Goal: Task Accomplishment & Management: Manage account settings

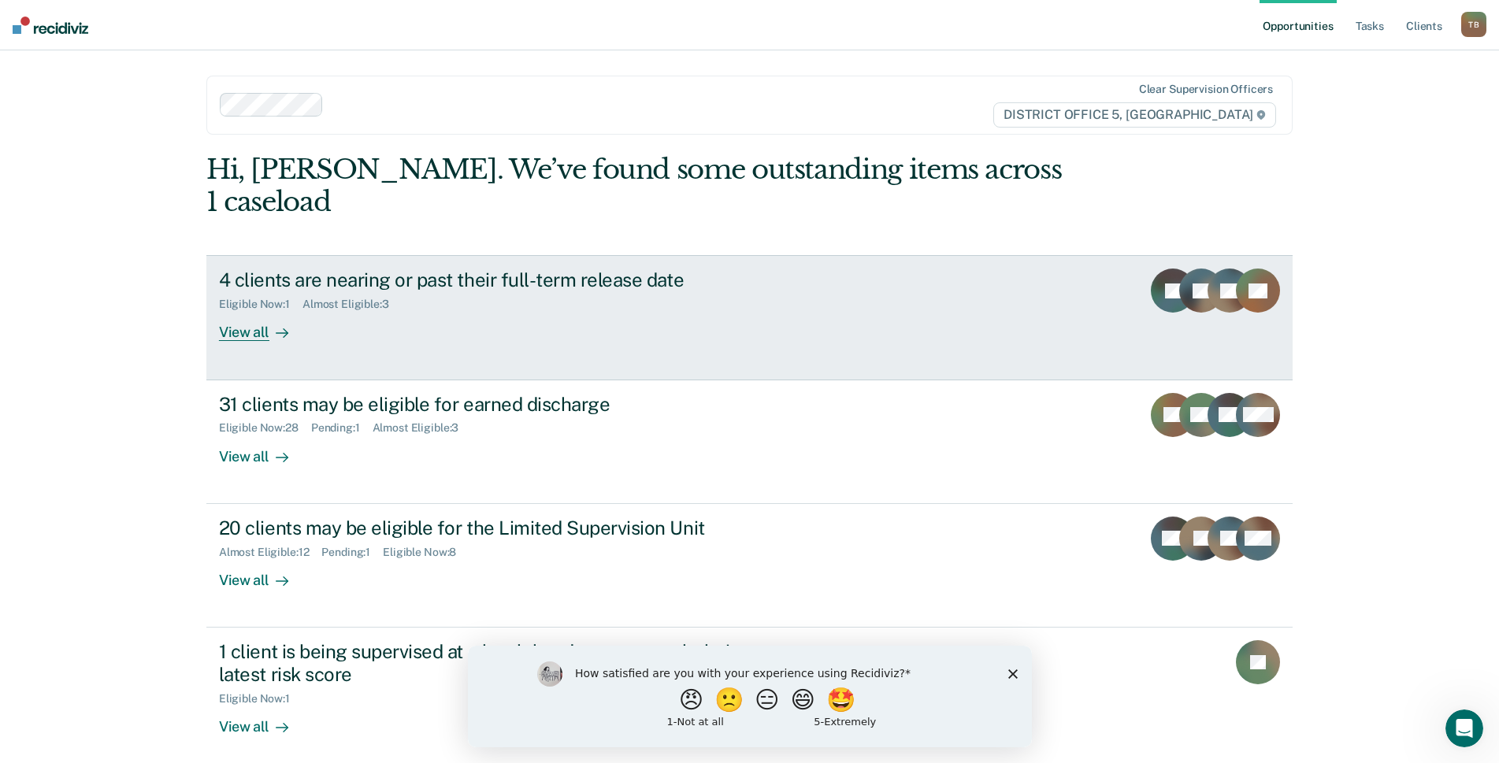
click at [249, 311] on div "View all" at bounding box center [263, 326] width 88 height 31
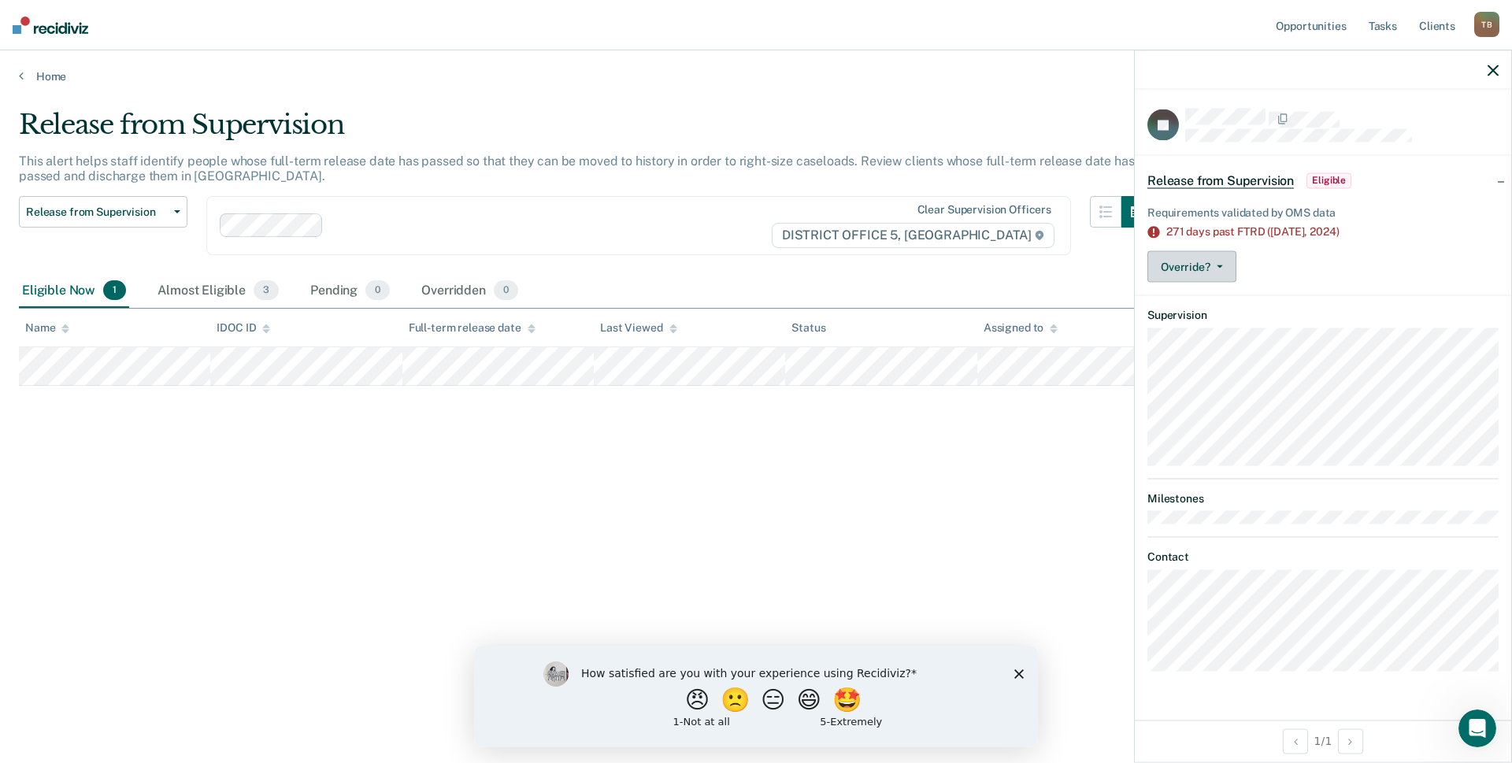
click at [1228, 270] on button "Override?" at bounding box center [1192, 267] width 89 height 32
click at [1232, 330] on button "[PERSON_NAME]" at bounding box center [1224, 329] width 152 height 25
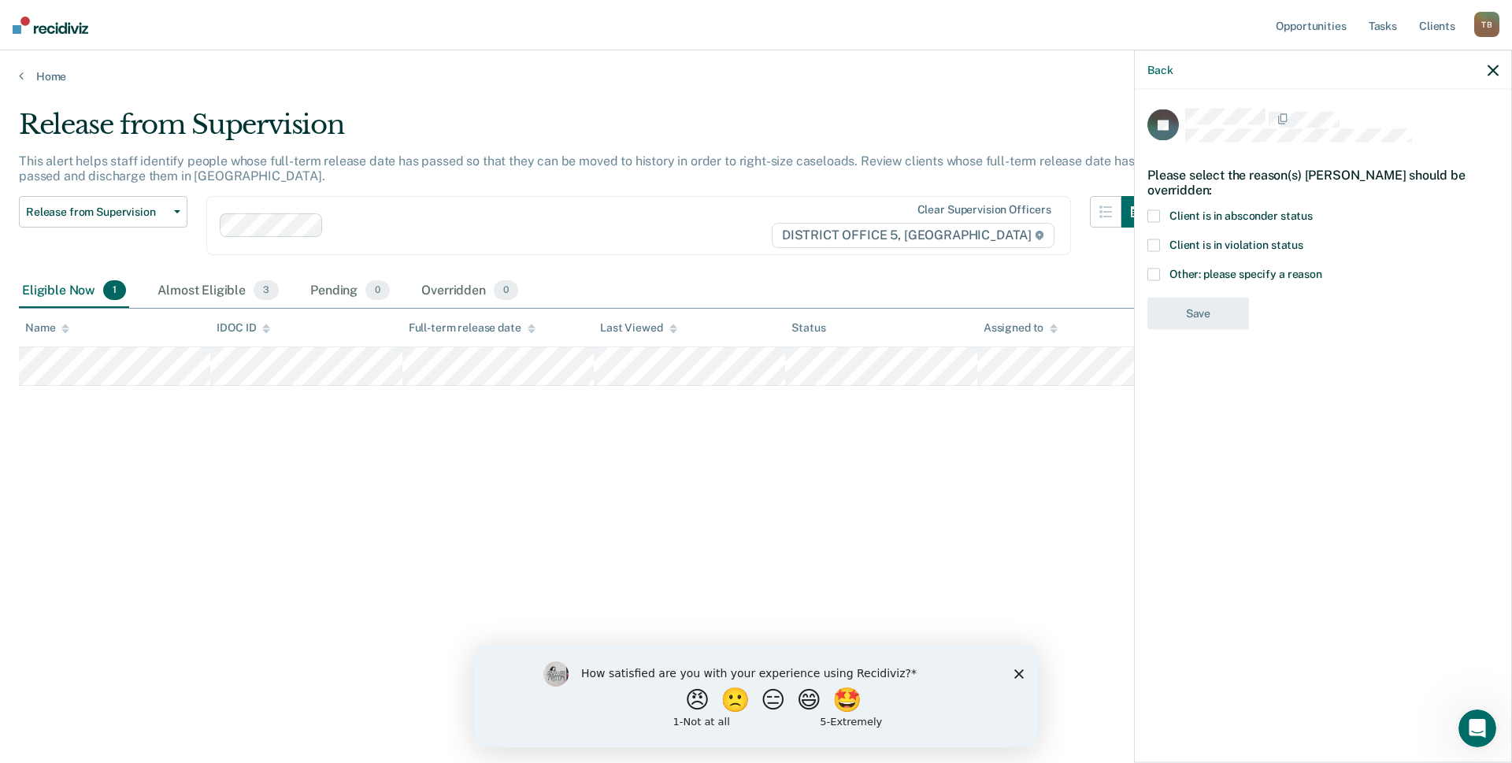
click at [1160, 243] on span at bounding box center [1154, 245] width 13 height 13
click at [1207, 380] on button "Save" at bounding box center [1199, 378] width 102 height 32
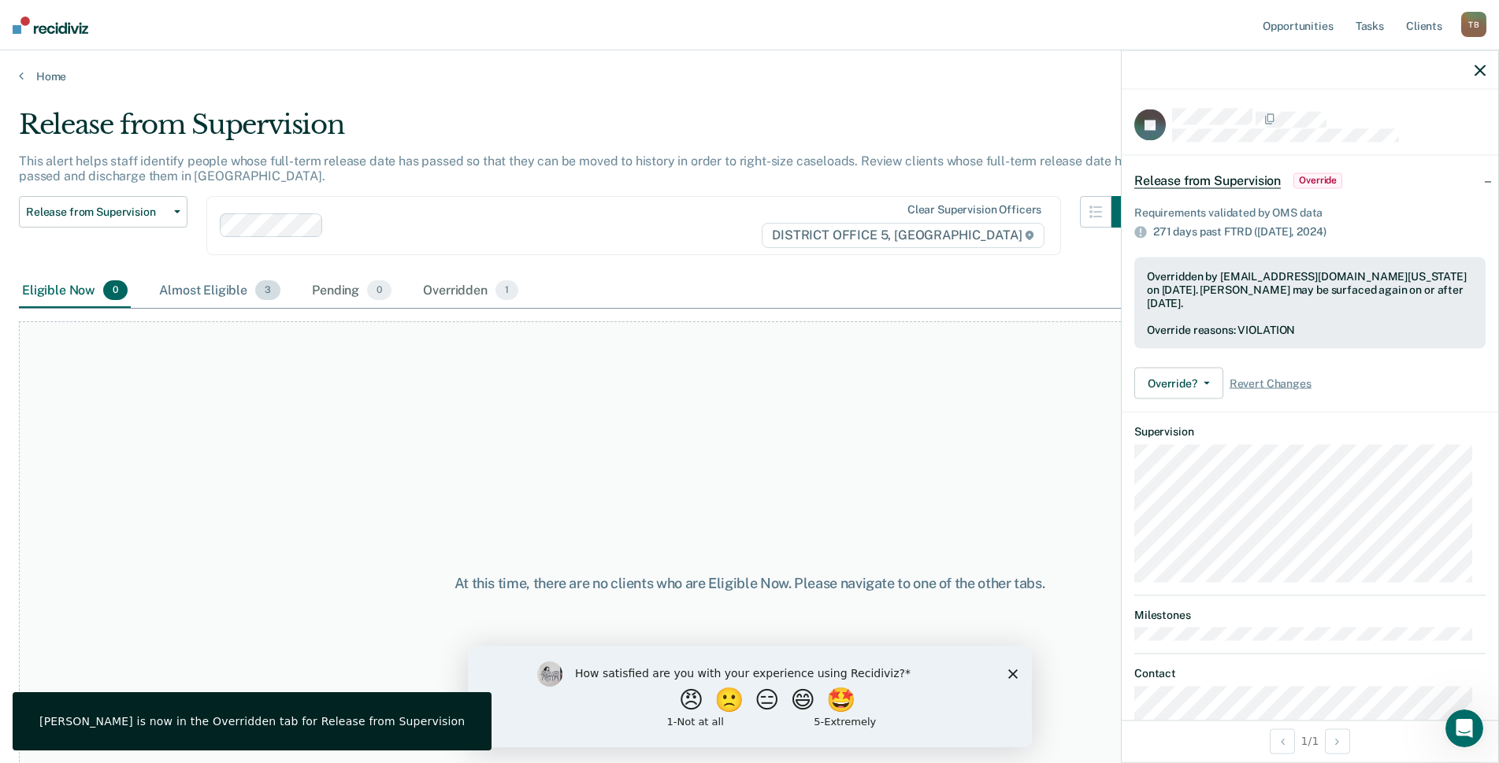
click at [213, 284] on div "Almost Eligible 3" at bounding box center [220, 291] width 128 height 35
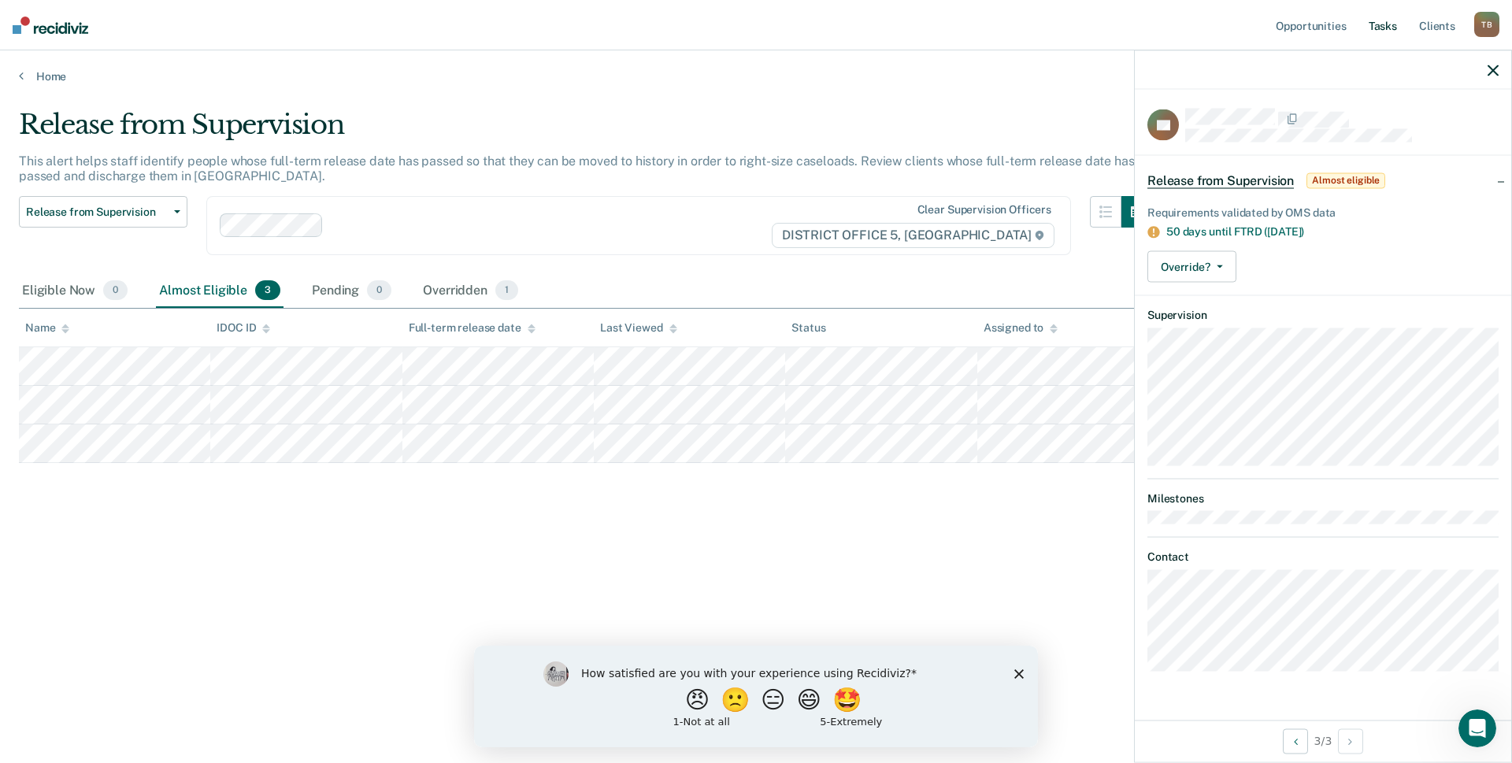
click at [1382, 20] on link "Tasks" at bounding box center [1383, 25] width 35 height 50
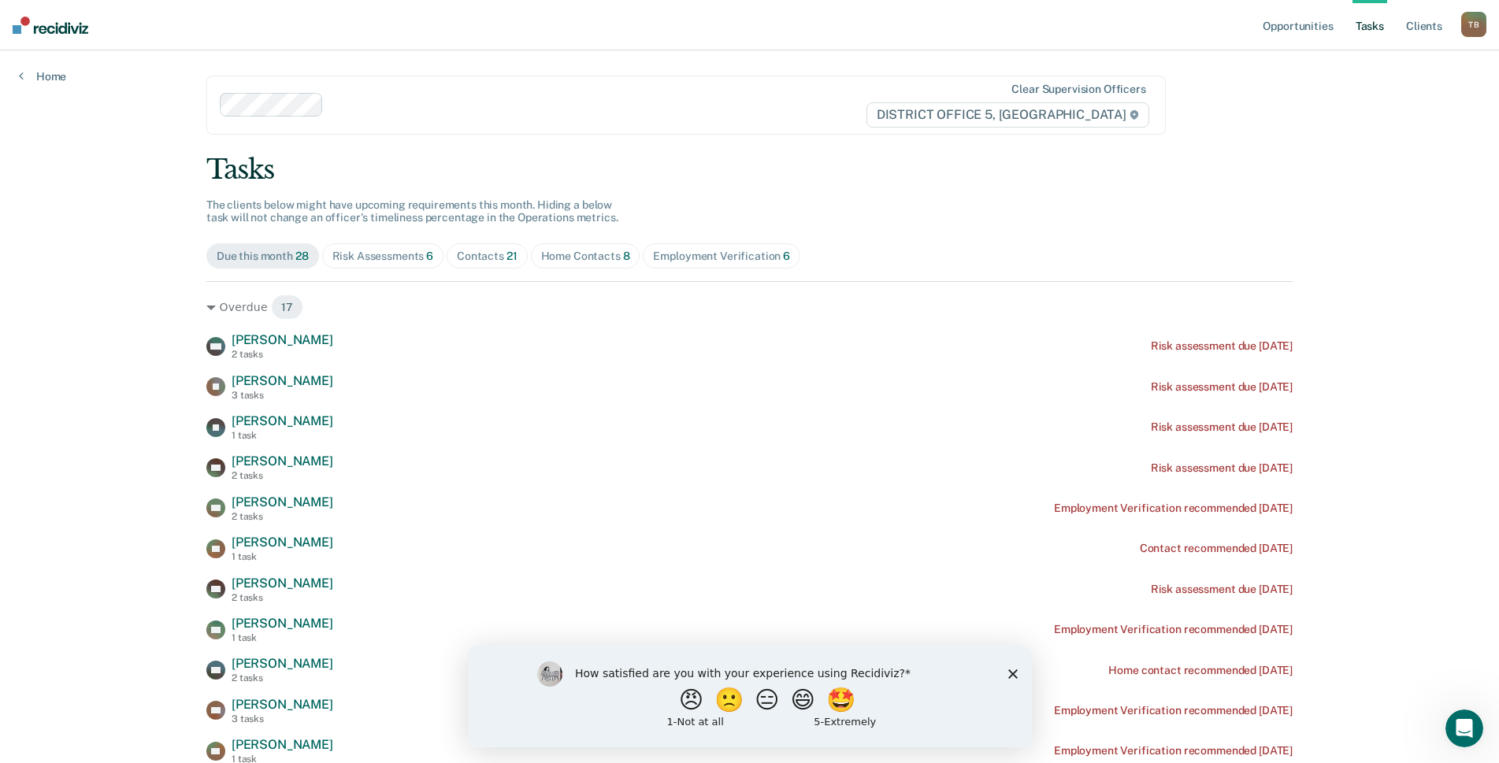
click at [379, 254] on div "Risk Assessments 6" at bounding box center [383, 256] width 102 height 13
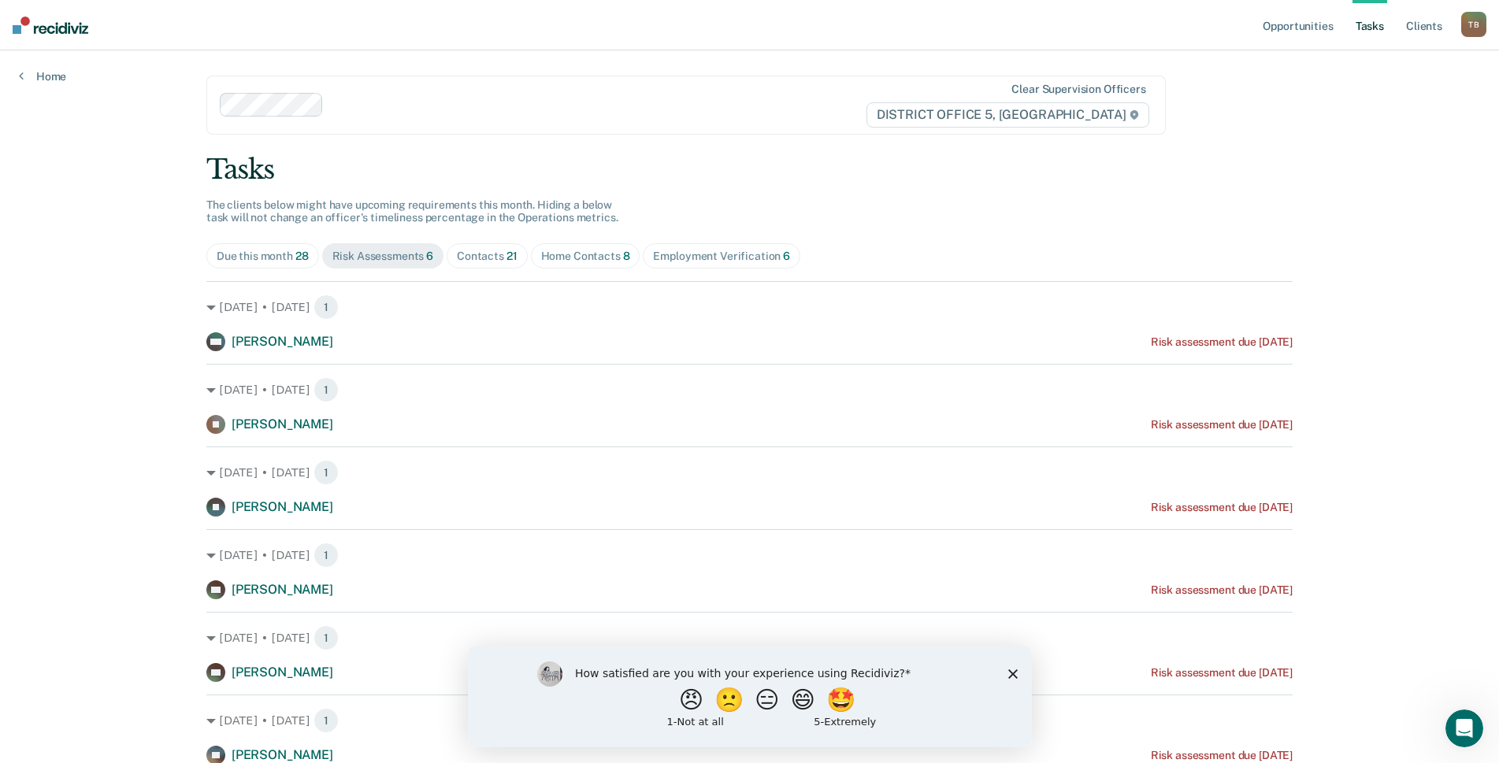
scroll to position [65, 0]
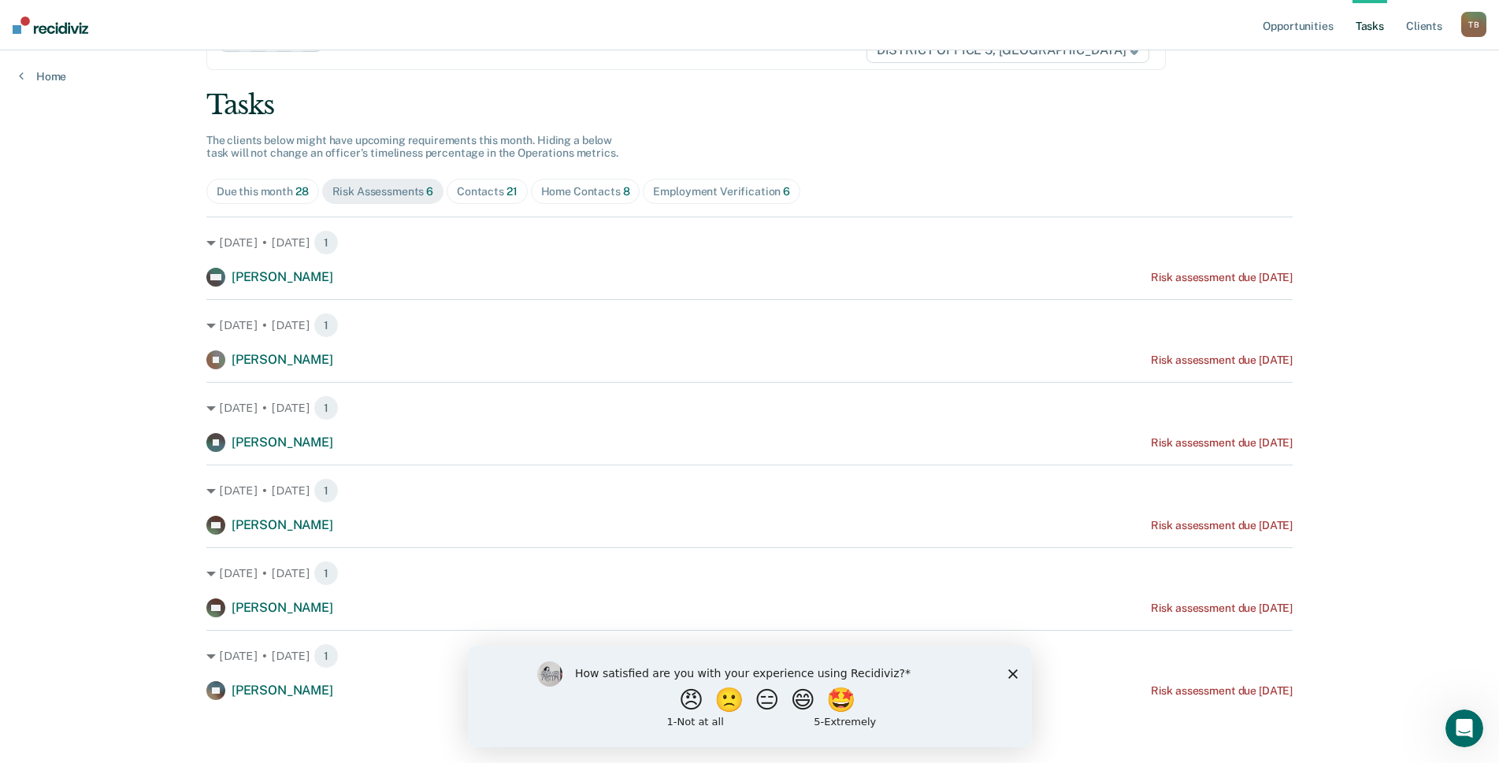
click at [486, 188] on div "Contacts 21" at bounding box center [487, 191] width 61 height 13
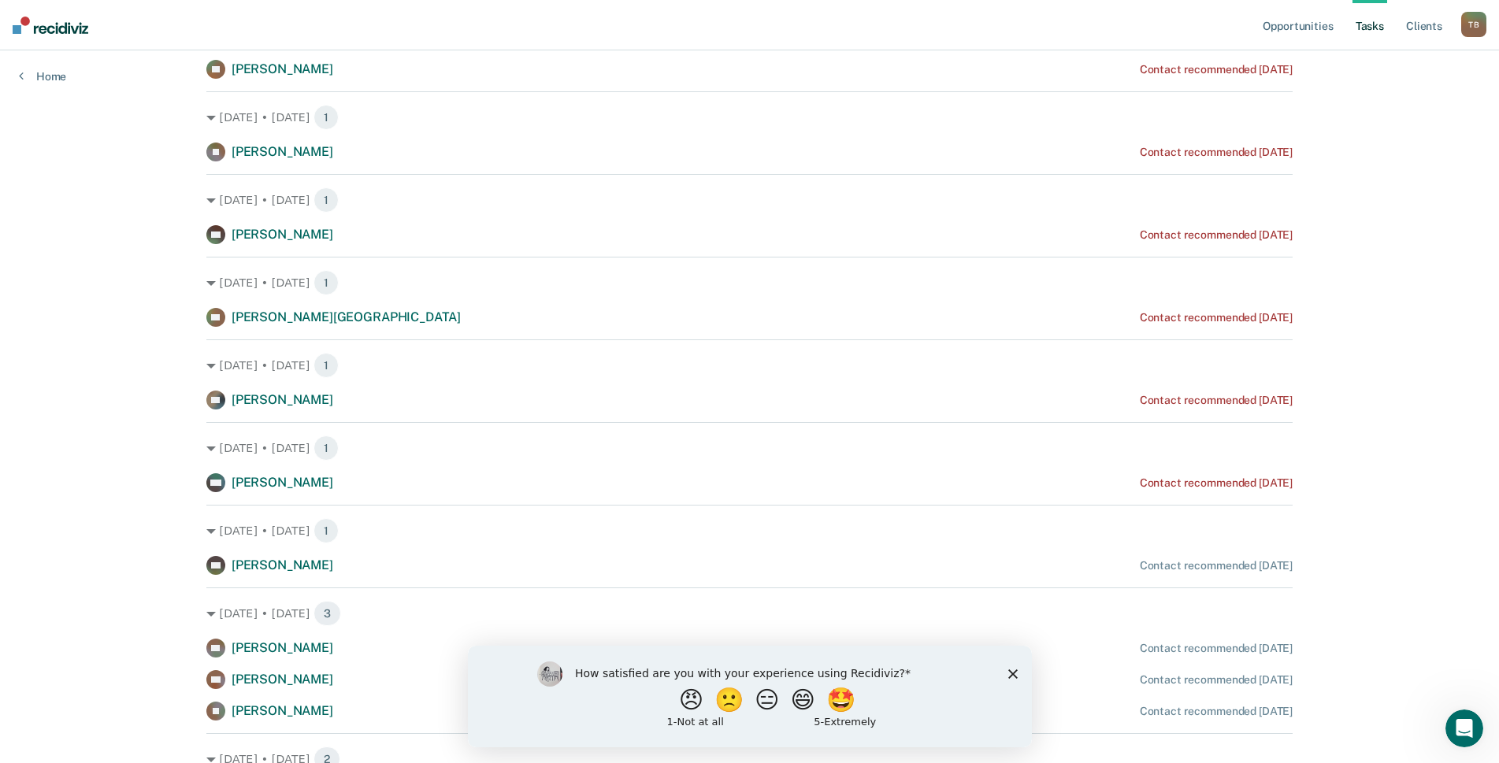
scroll to position [301, 0]
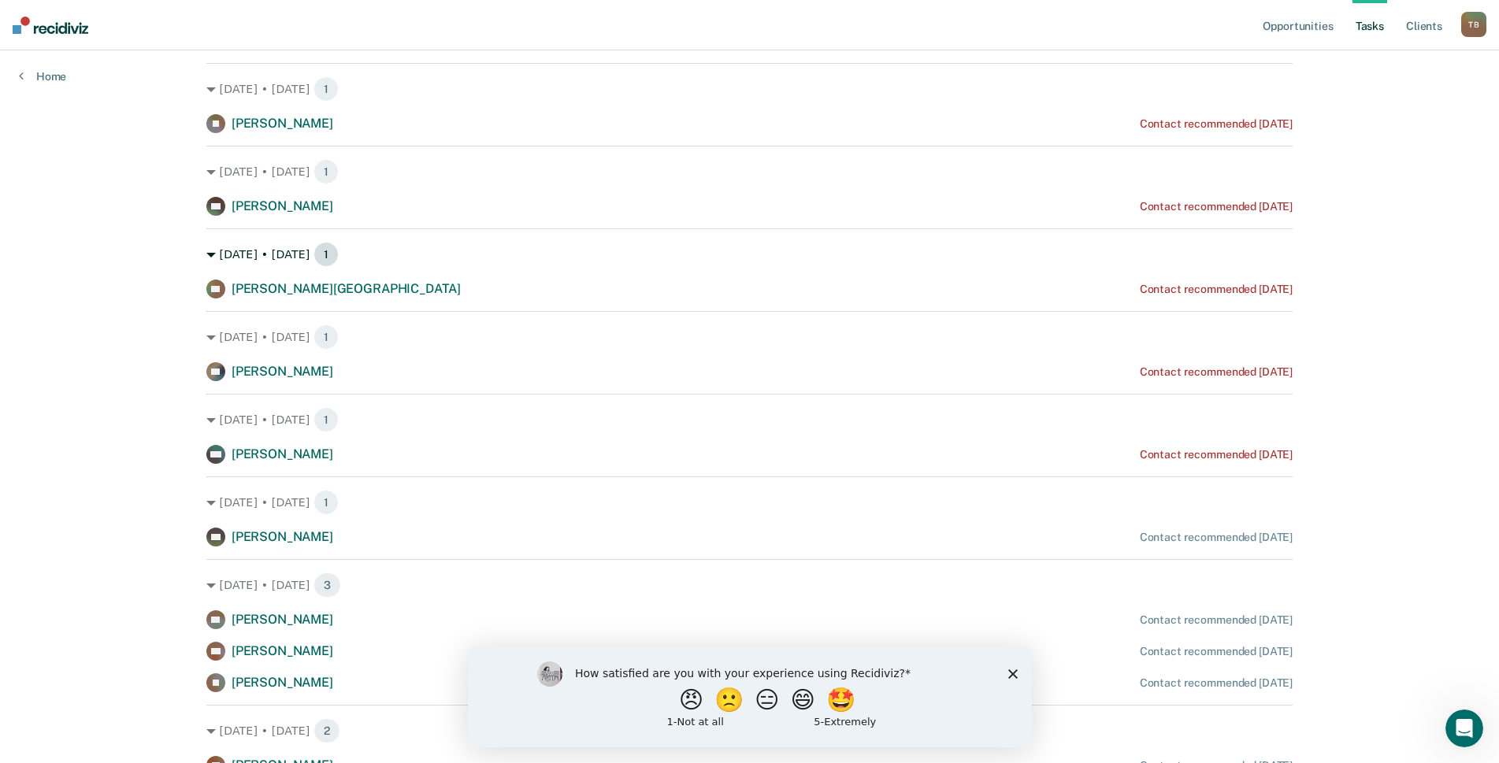
click at [314, 261] on span "1" at bounding box center [326, 254] width 25 height 25
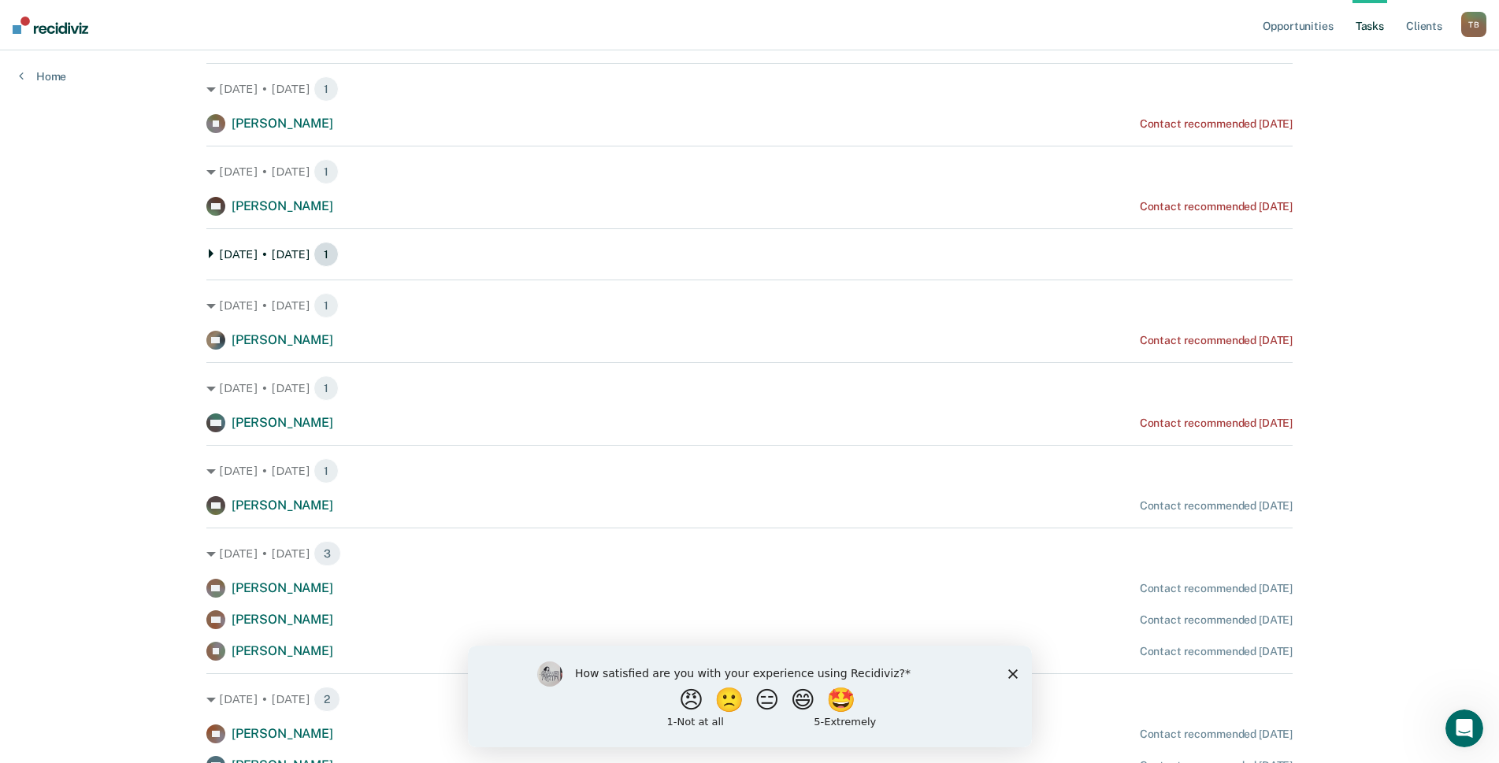
click at [314, 261] on span "1" at bounding box center [326, 254] width 25 height 25
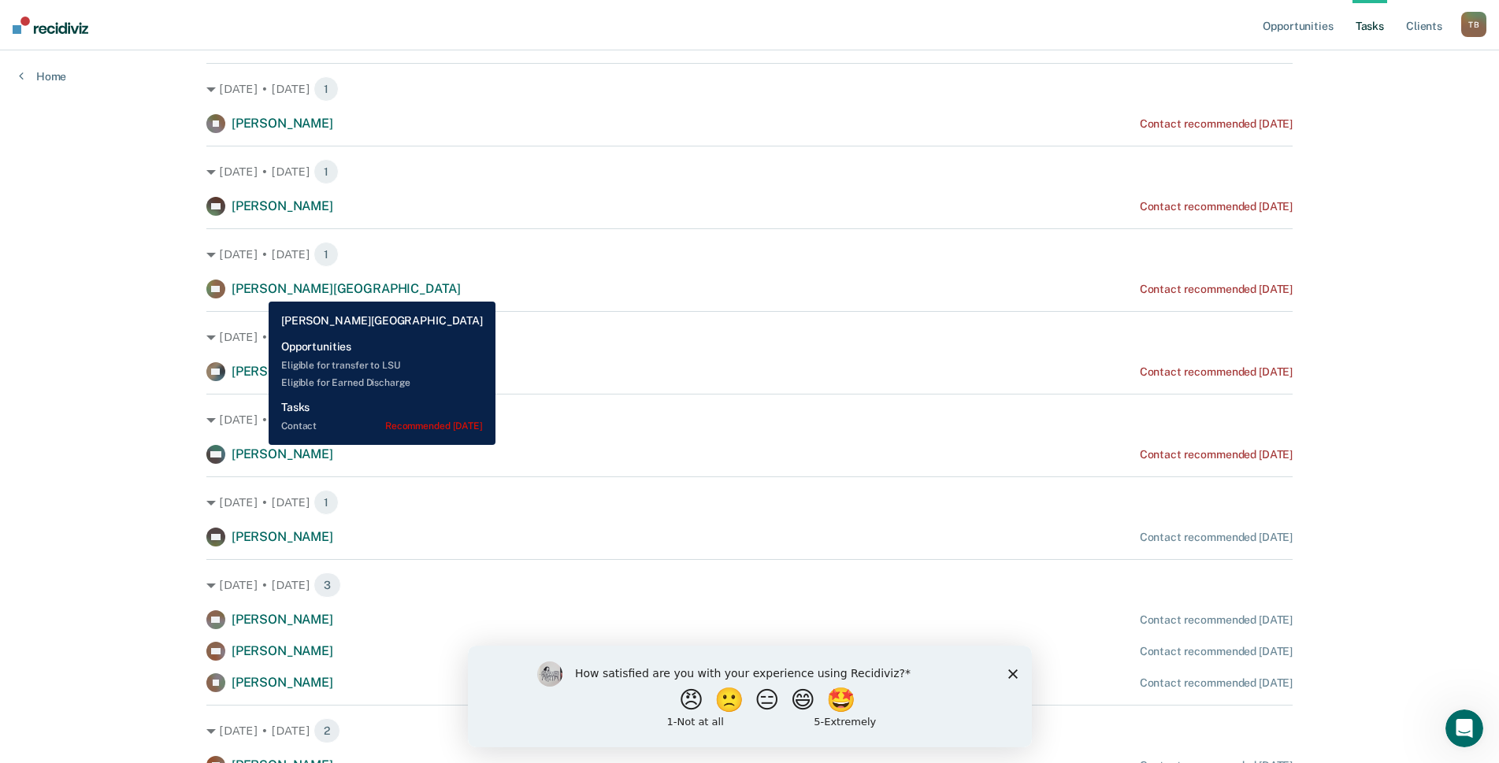
click at [257, 290] on span "[PERSON_NAME][GEOGRAPHIC_DATA]" at bounding box center [346, 288] width 229 height 15
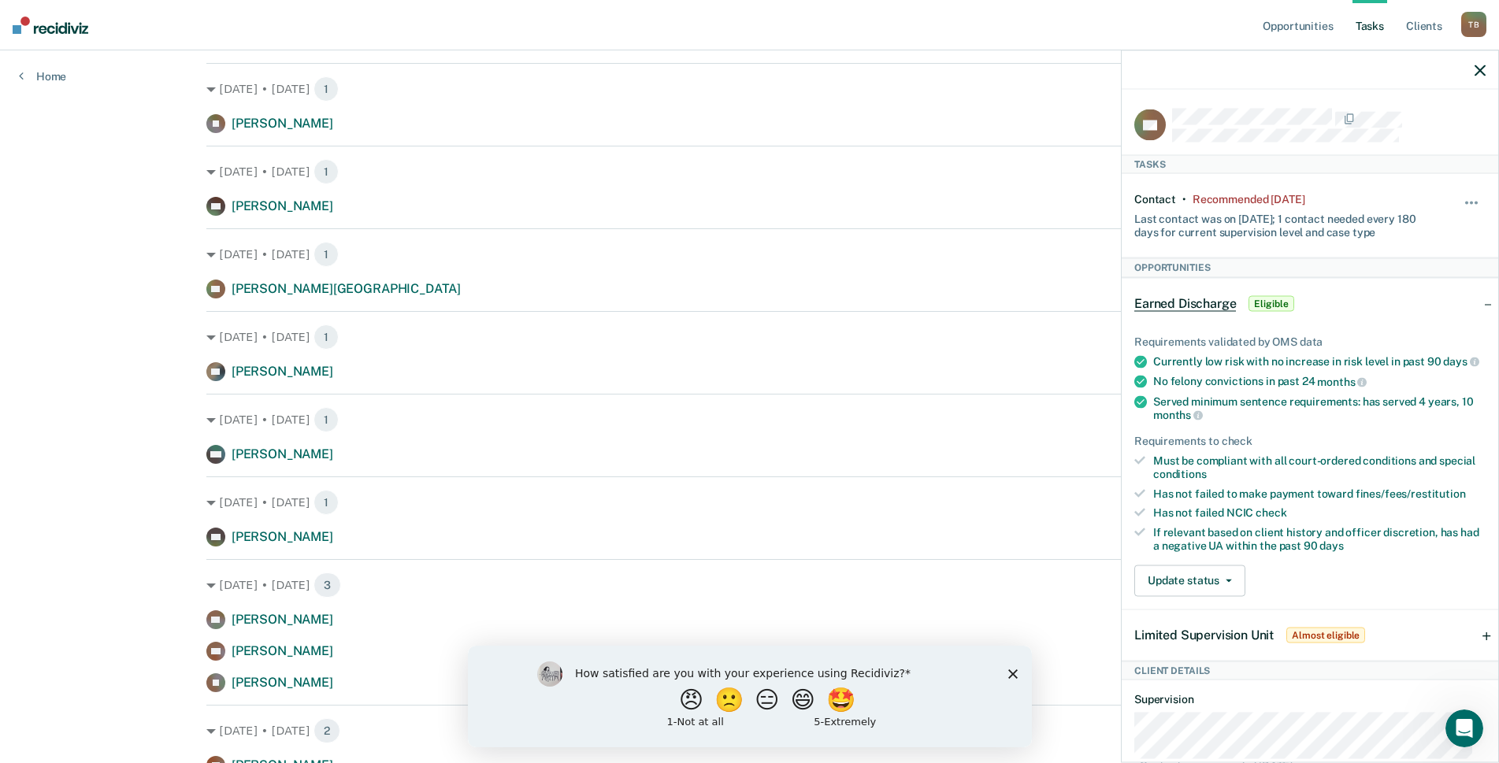
scroll to position [380, 0]
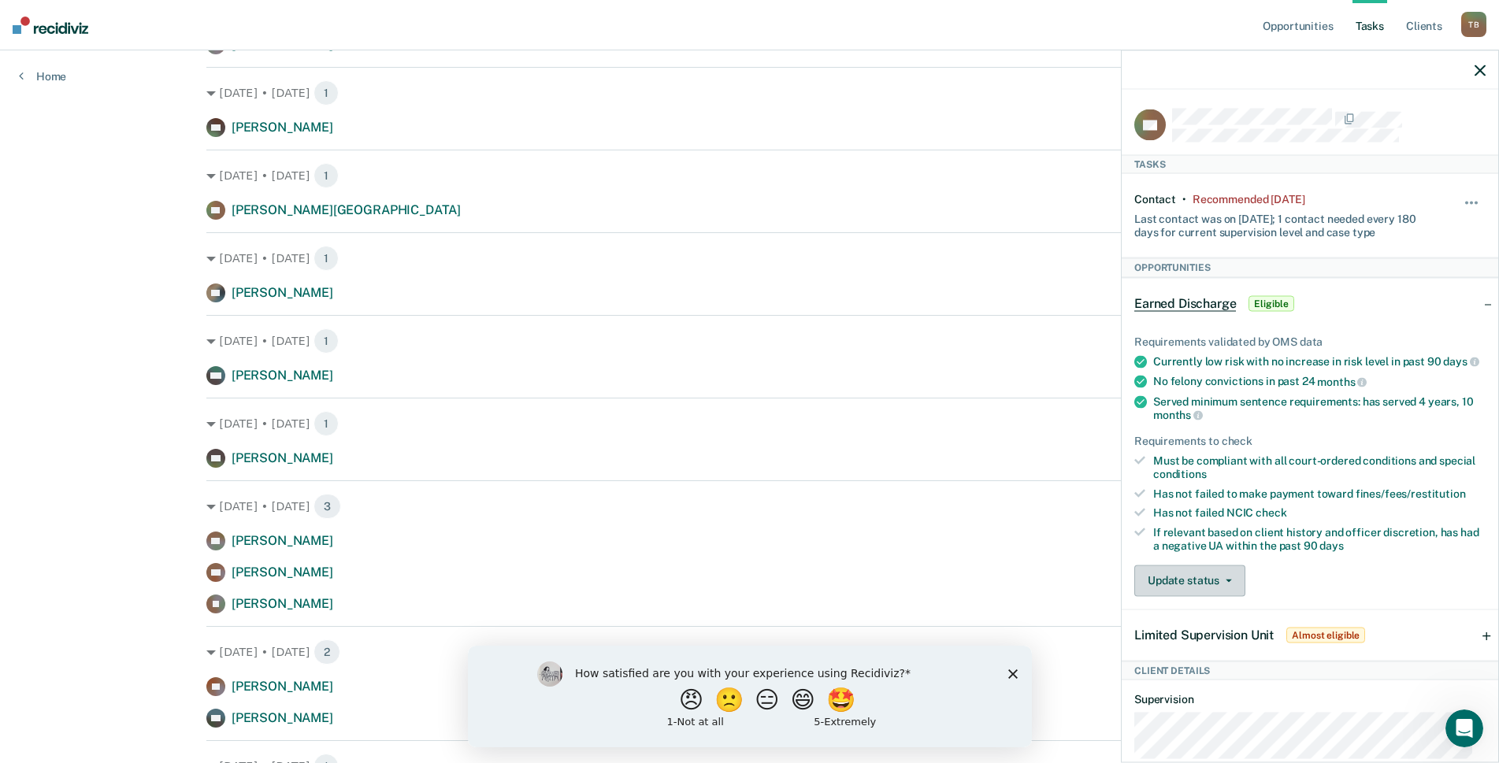
click at [1231, 596] on button "Update status" at bounding box center [1189, 581] width 111 height 32
click at [1328, 577] on div "Requirements validated by OMS data Currently low risk with no increase in risk …" at bounding box center [1310, 459] width 377 height 299
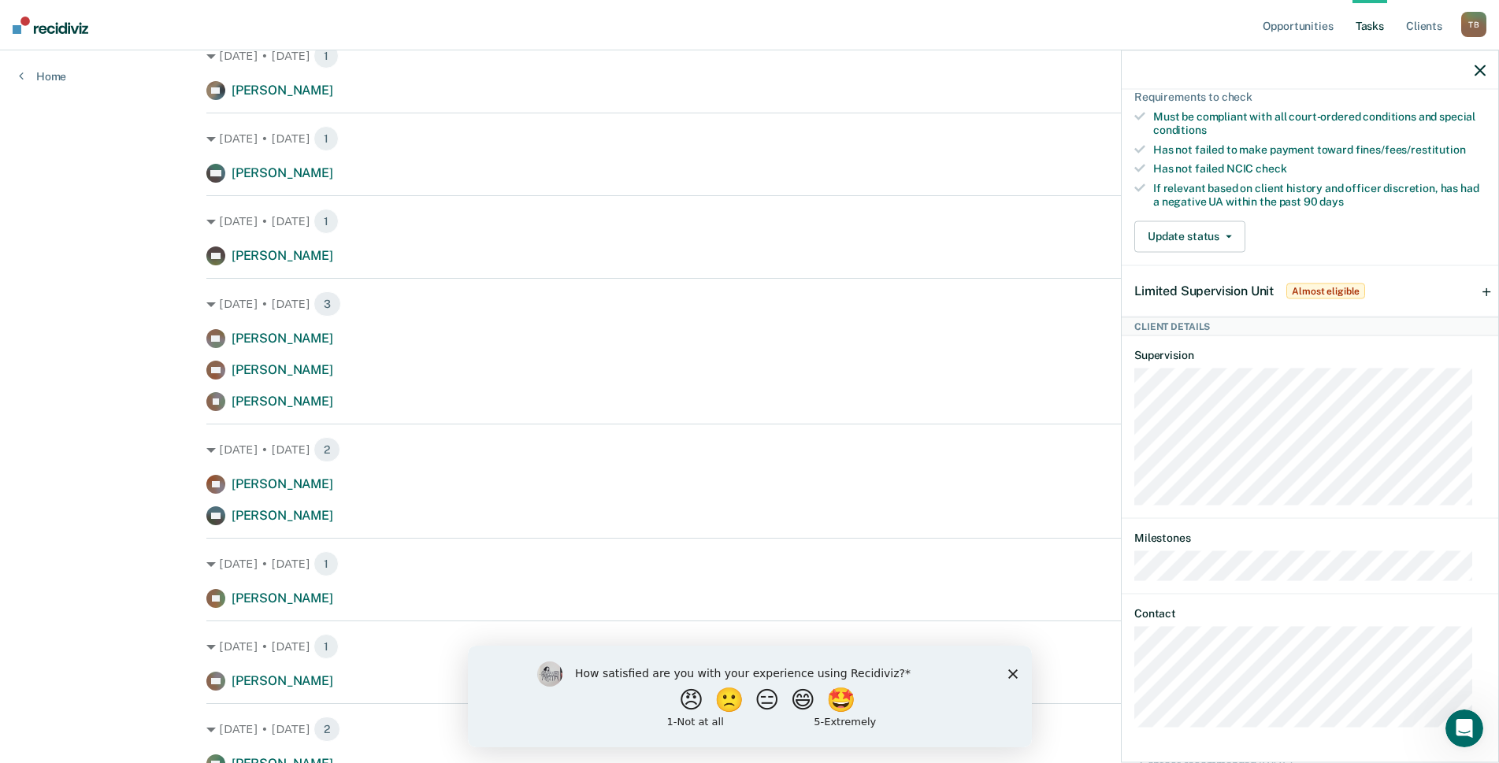
scroll to position [616, 0]
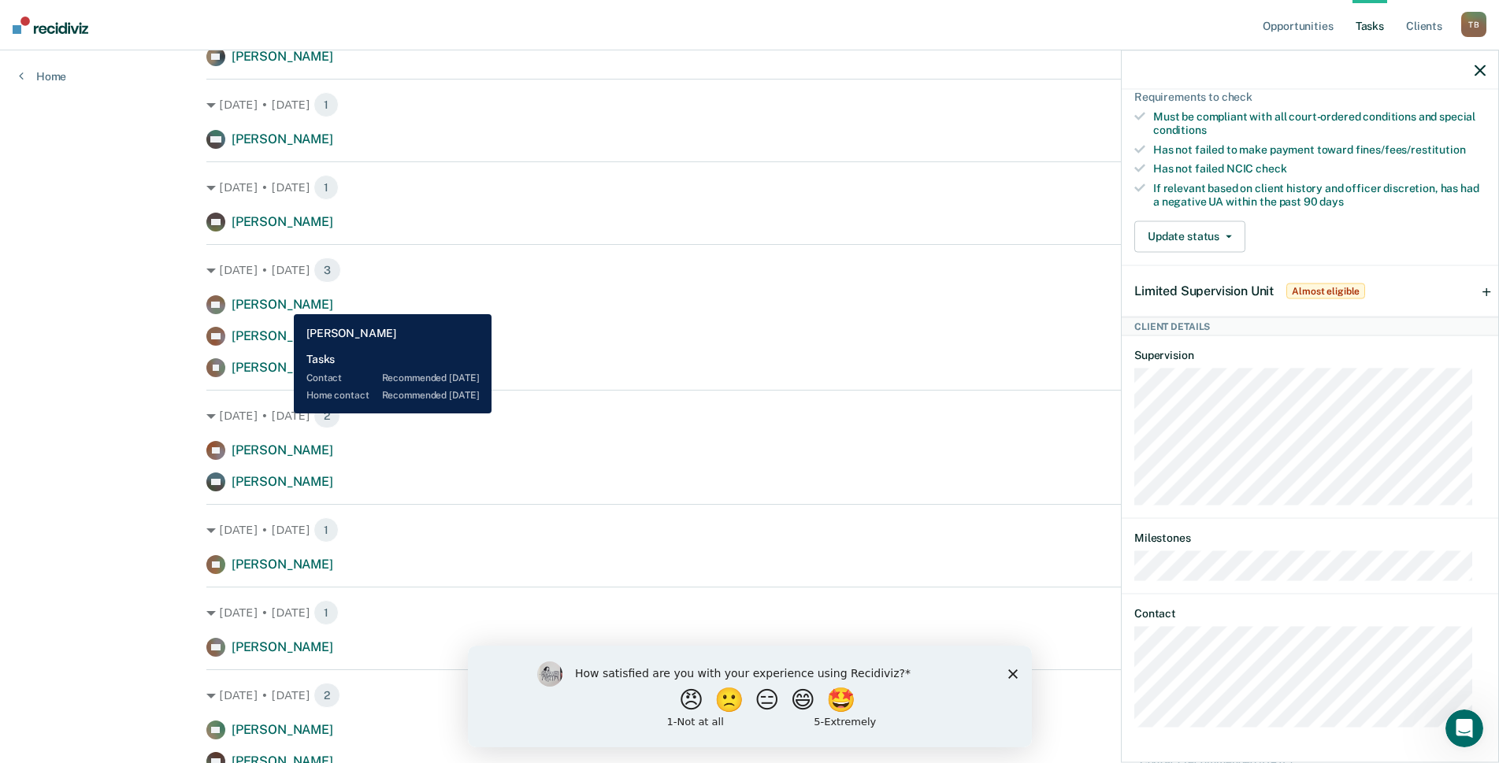
click at [282, 302] on span "[PERSON_NAME]" at bounding box center [283, 304] width 102 height 15
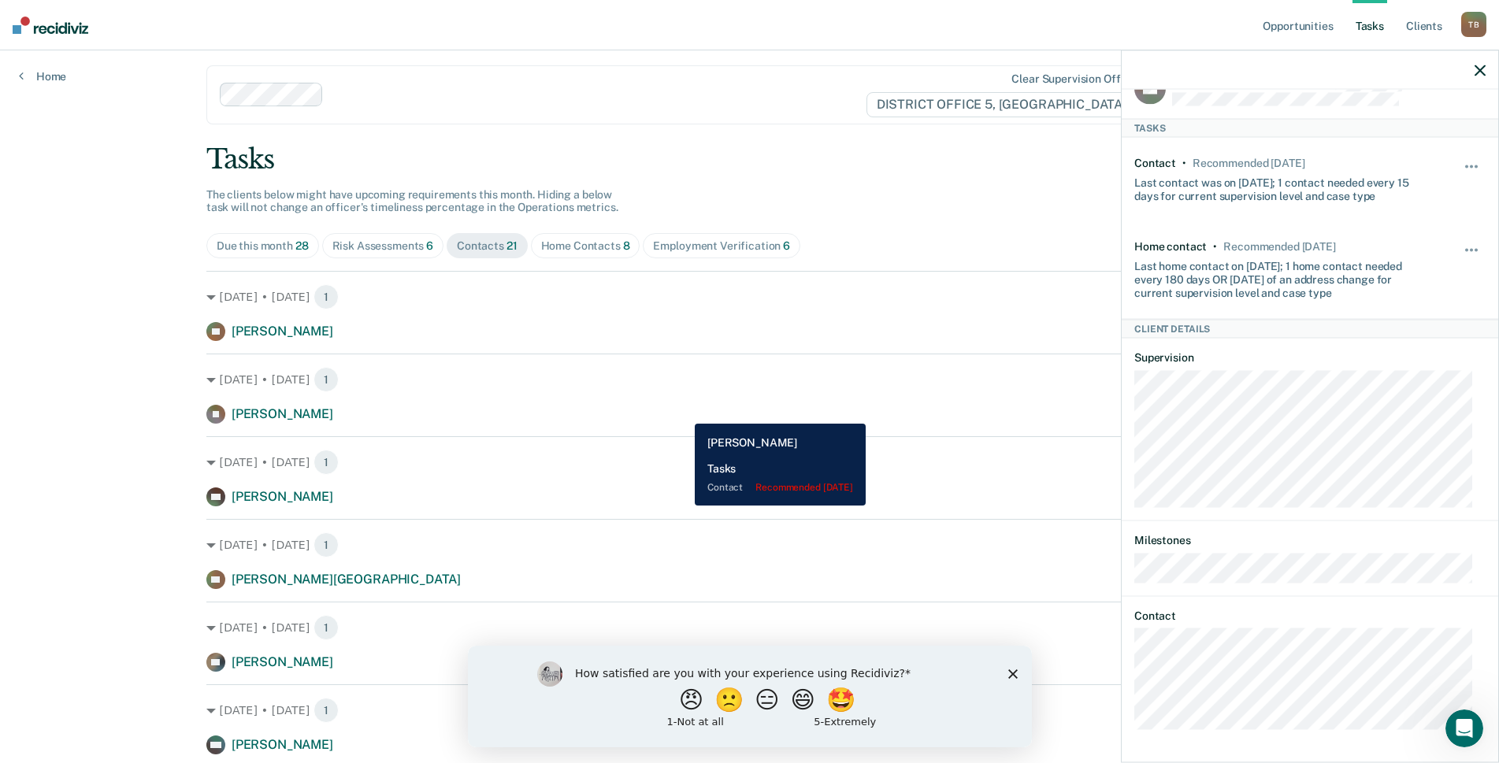
scroll to position [0, 0]
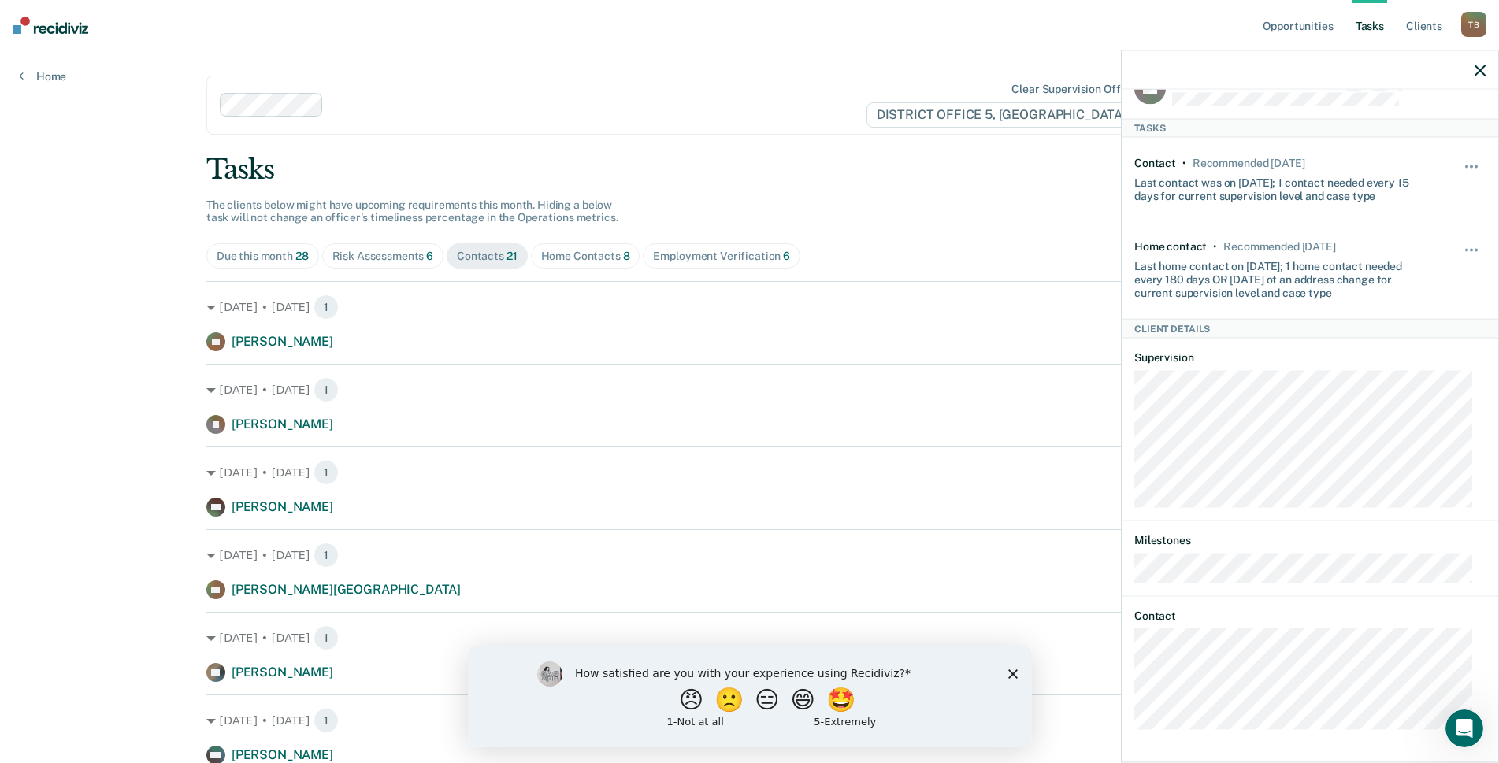
click at [612, 250] on div "Home Contacts 8" at bounding box center [585, 256] width 89 height 13
click at [726, 260] on div "Employment Verification 6" at bounding box center [721, 256] width 137 height 13
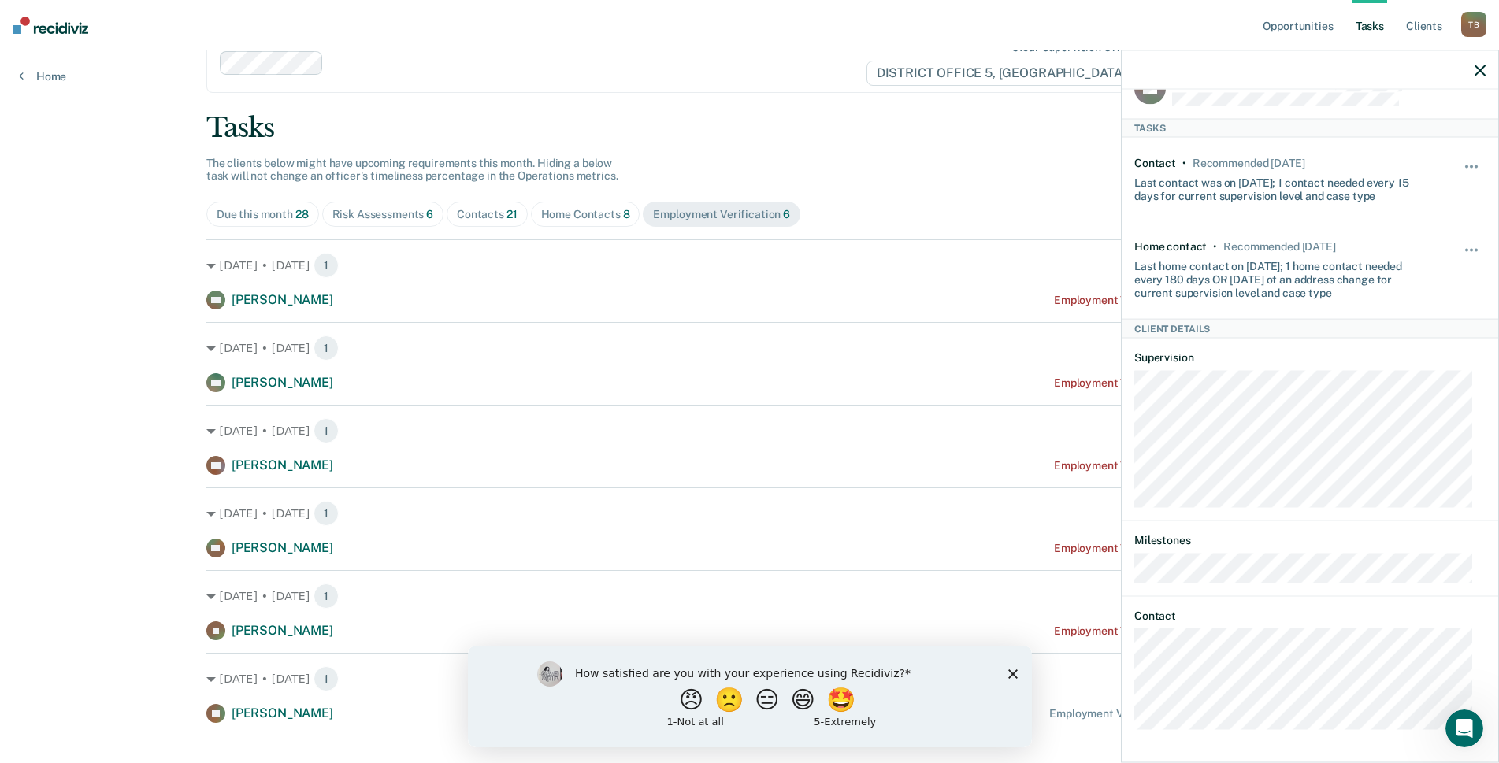
scroll to position [65, 0]
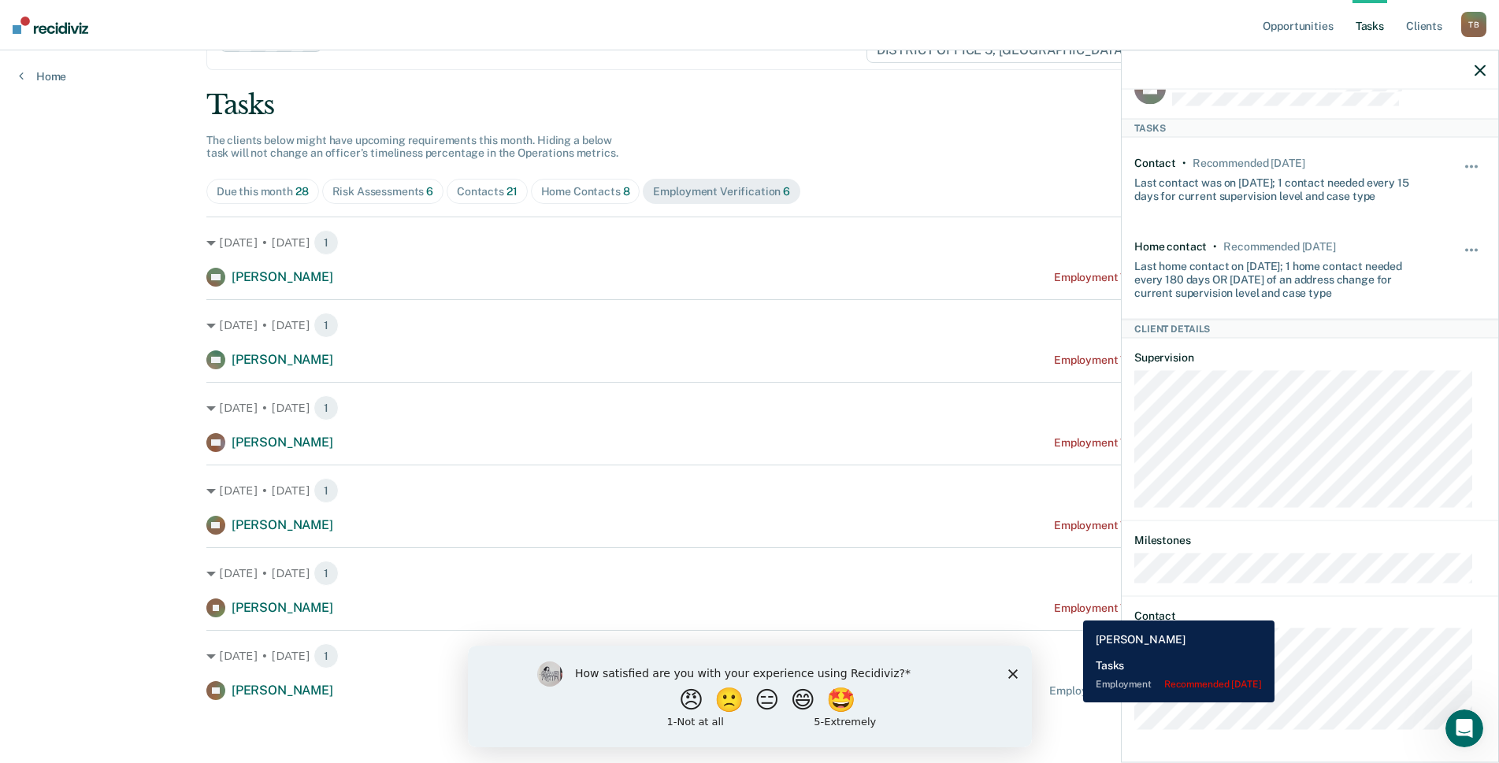
click at [1071, 609] on div "Employment Verification recommended [DATE]" at bounding box center [1173, 608] width 239 height 13
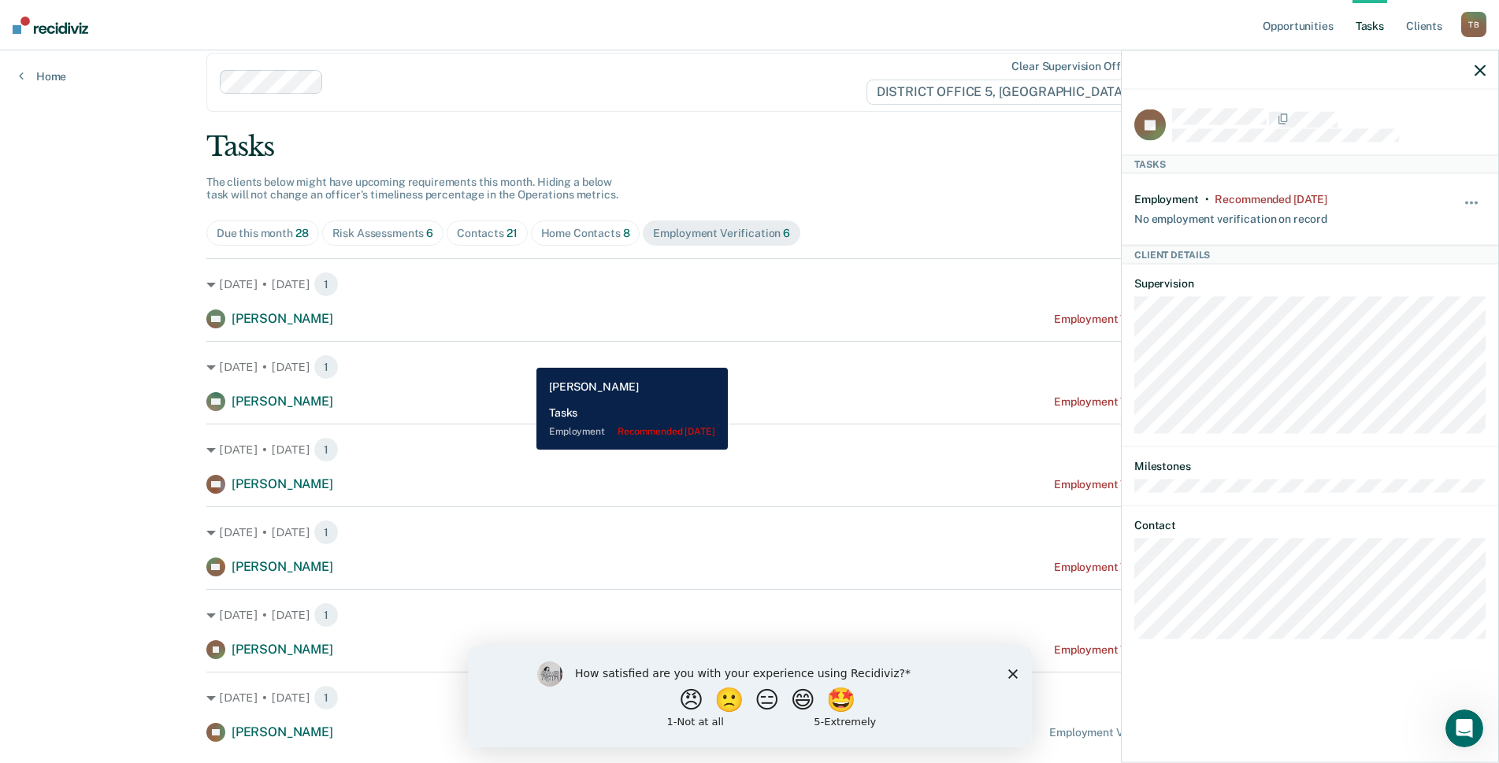
scroll to position [0, 0]
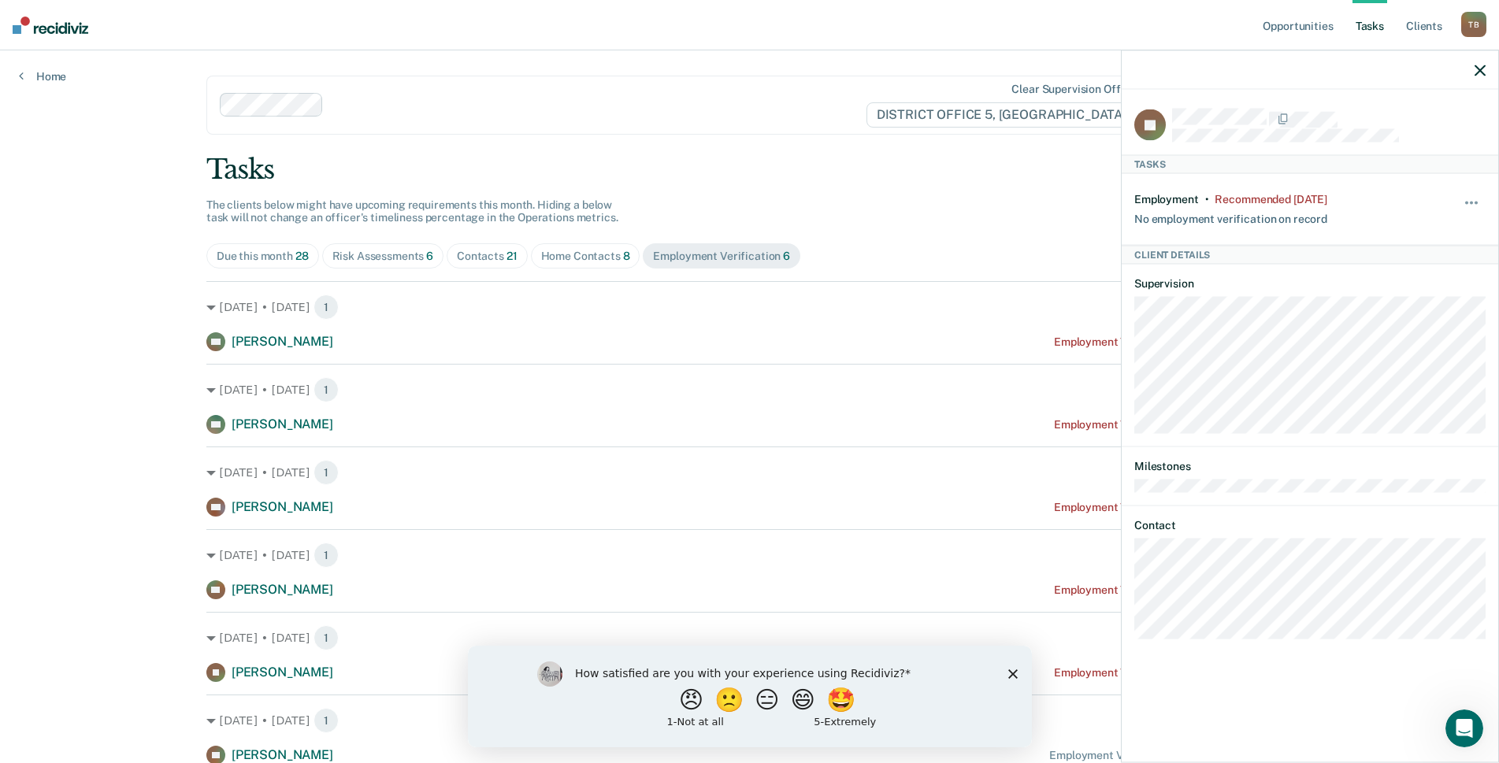
click at [1485, 72] on icon "button" at bounding box center [1480, 70] width 11 height 11
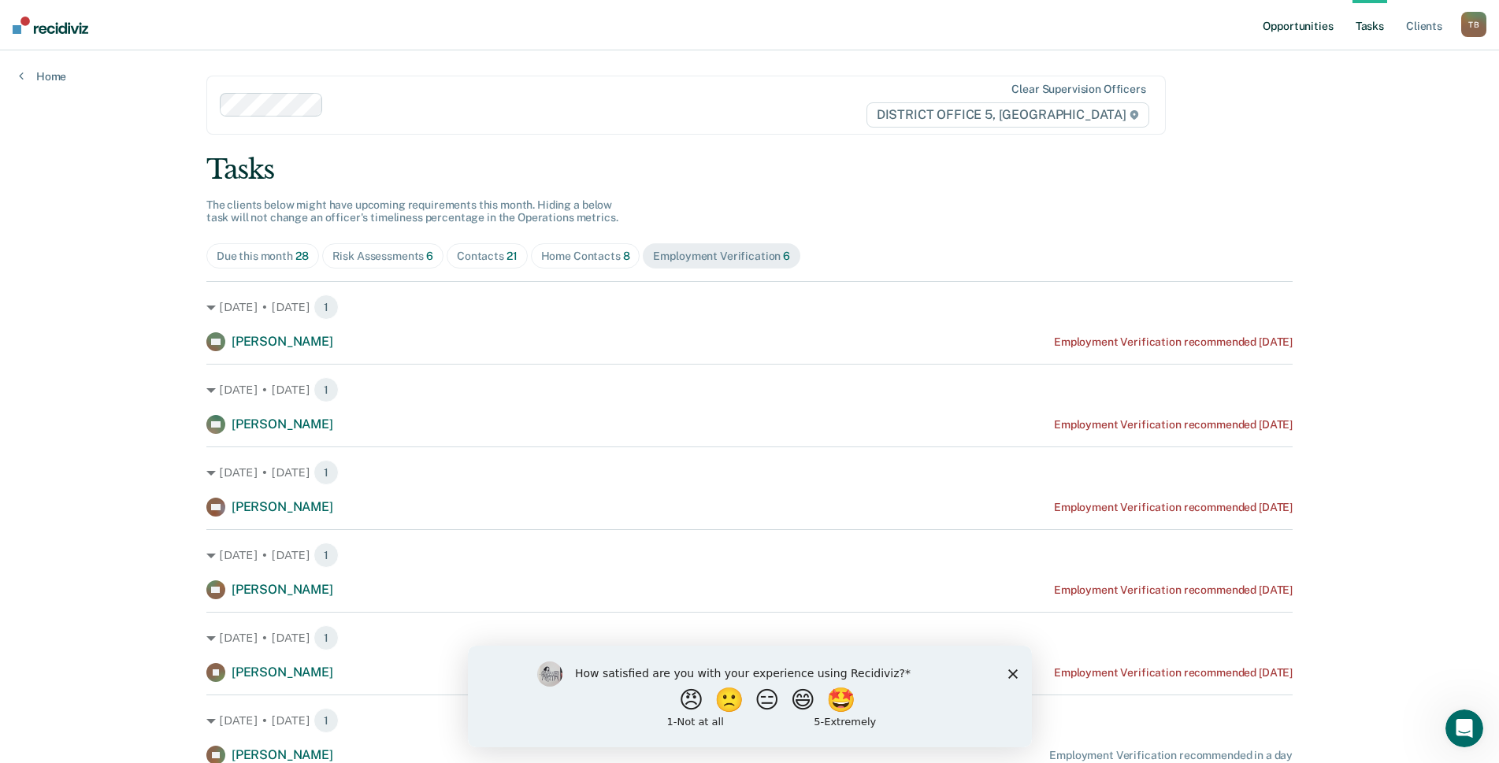
click at [1308, 22] on link "Opportunities" at bounding box center [1298, 25] width 76 height 50
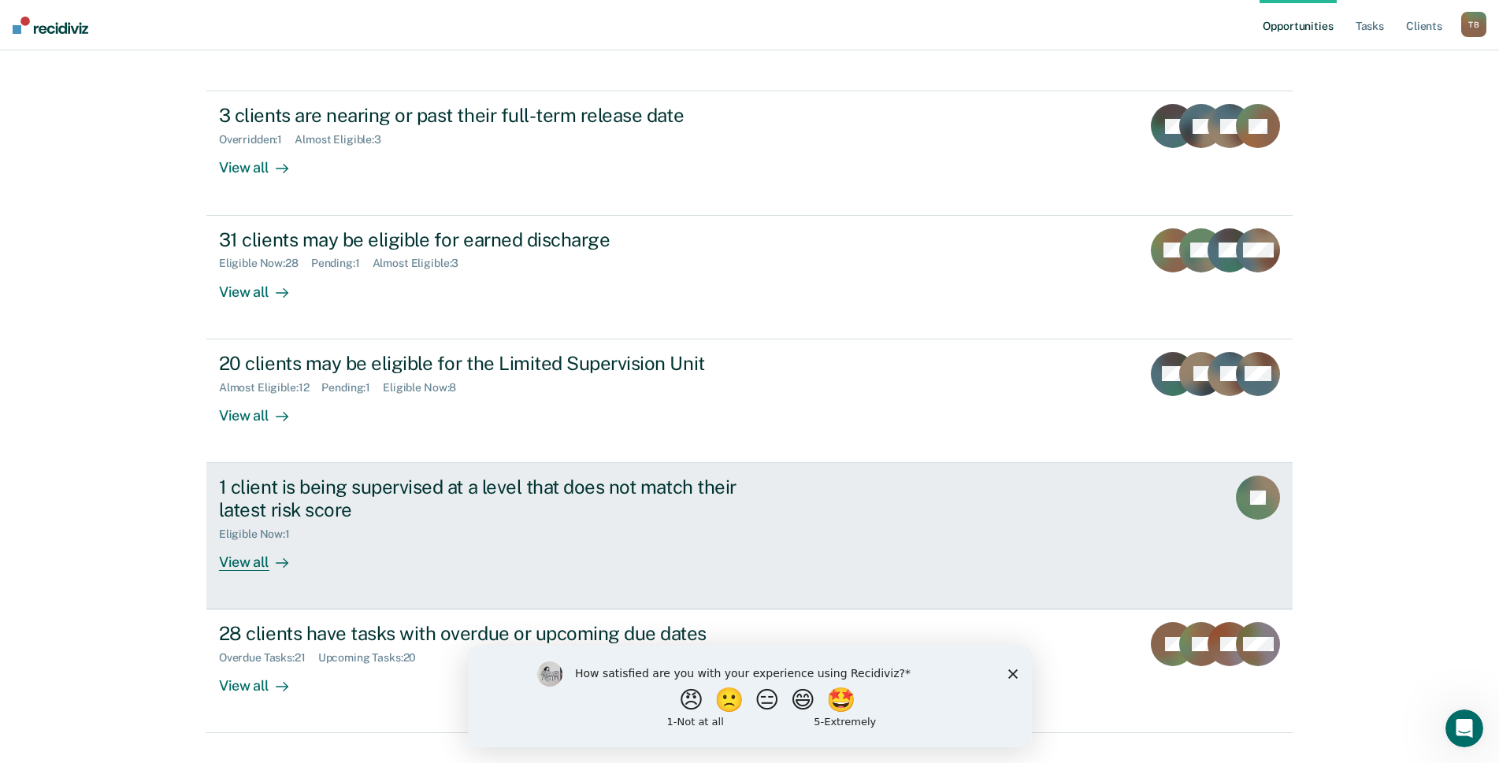
scroll to position [165, 0]
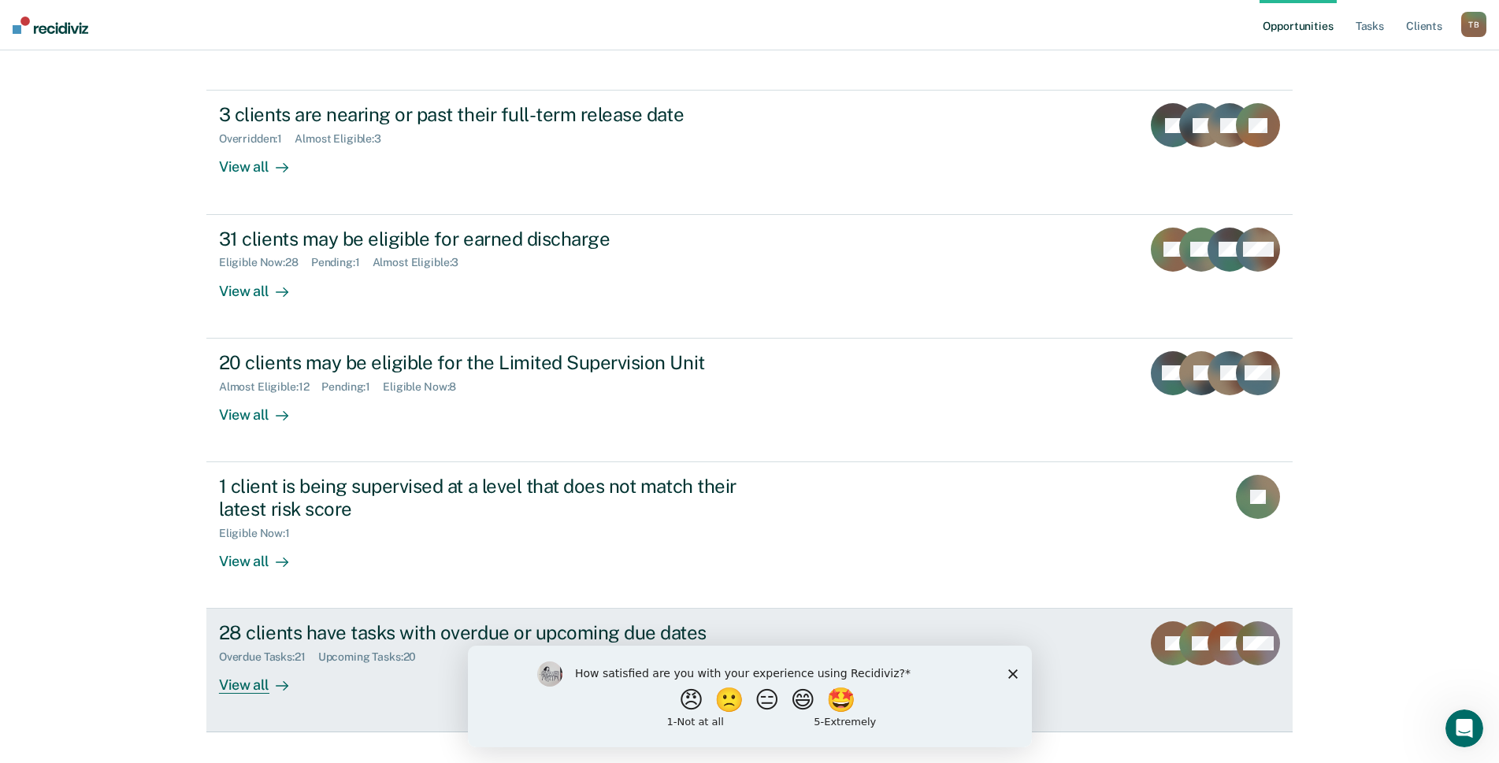
click at [343, 651] on div "Upcoming Tasks : 20" at bounding box center [373, 657] width 111 height 13
